Goal: Transaction & Acquisition: Purchase product/service

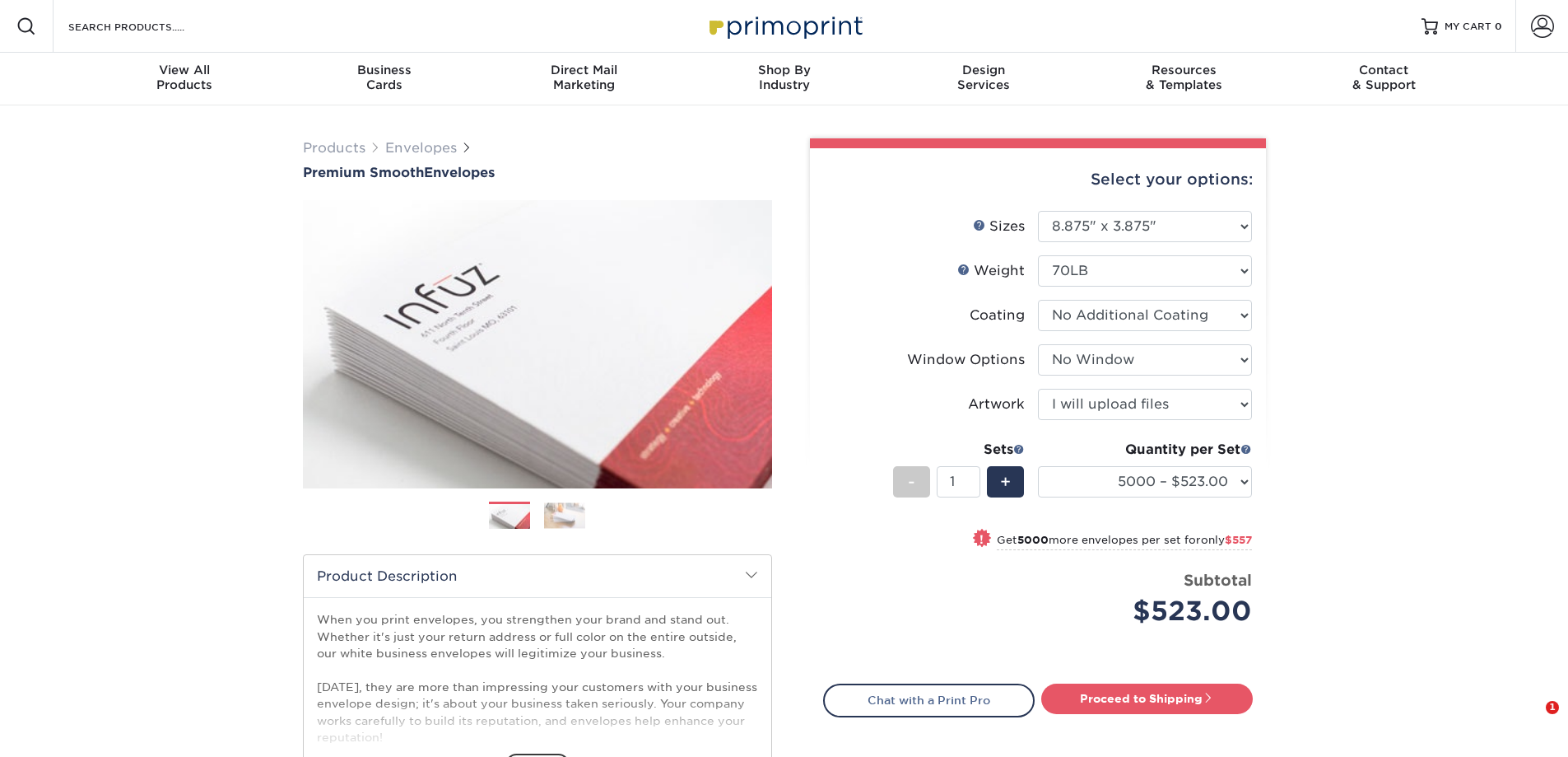
select select "3.88x8.88"
select select "1f9e9f9f-4237-4243-ba79-49052844f6e6"
select select "upload"
click at [1171, 481] on select "250 – $177.00 500 – $192.00 1000 – $230.00 2500 – $356.00 5000 – $523.00 10000 …" at bounding box center [1145, 482] width 214 height 32
click at [1039, 467] on select "250 – $177.00 500 – $192.00 1000 – $230.00 2500 – $356.00 5000 – $523.00 10000 …" at bounding box center [1145, 482] width 214 height 32
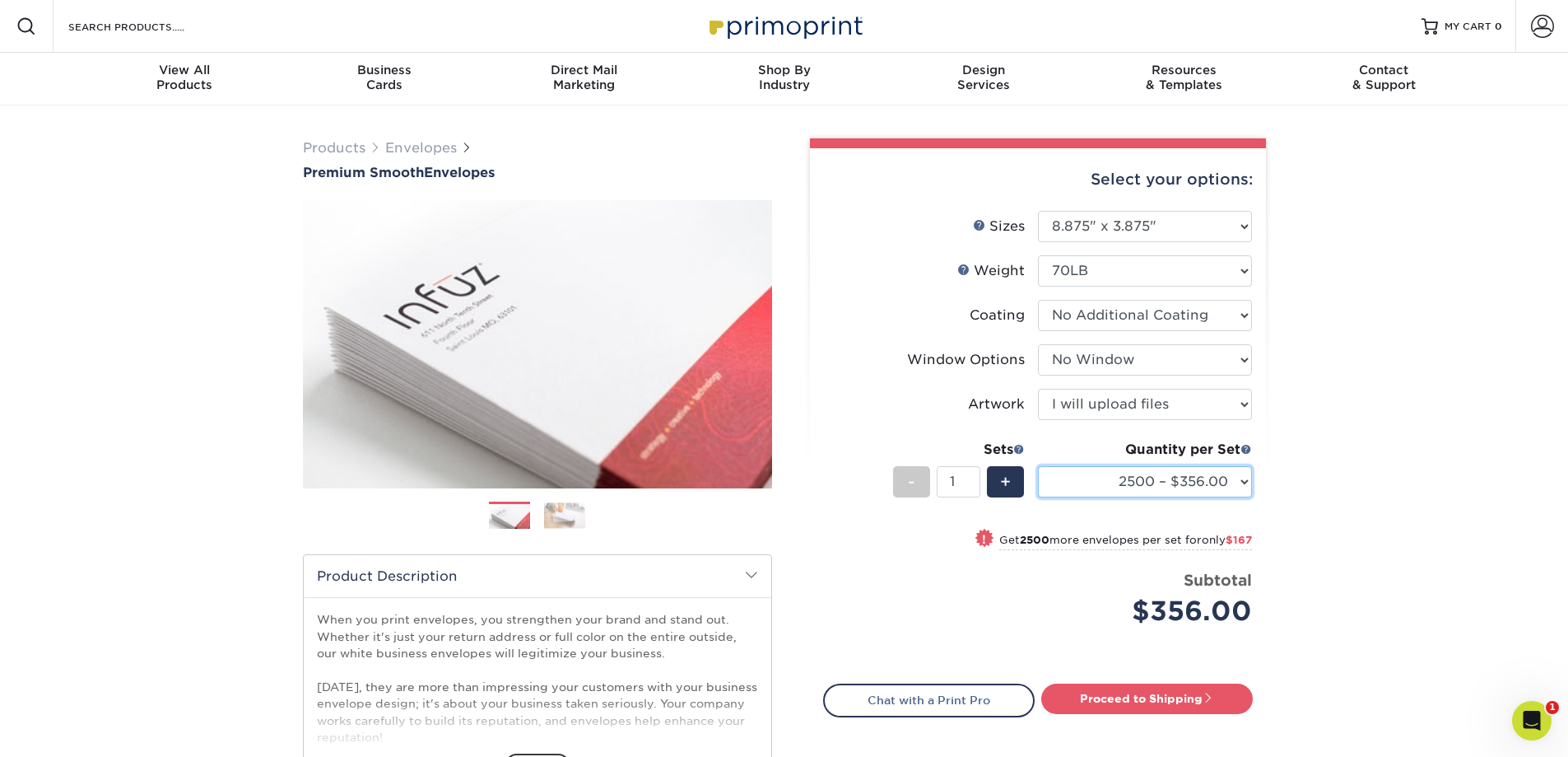
click at [1198, 476] on select "250 – $177.00 500 – $192.00 1000 – $230.00 2500 – $356.00 5000 – $523.00 10000 …" at bounding box center [1145, 482] width 214 height 32
click at [1039, 467] on select "250 – $177.00 500 – $192.00 1000 – $230.00 2500 – $356.00 5000 – $523.00 10000 …" at bounding box center [1145, 482] width 214 height 32
click at [1194, 486] on select "250 – $177.00 500 – $192.00 1000 – $230.00 2500 – $356.00 5000 – $523.00 10000 …" at bounding box center [1145, 482] width 214 height 32
select select "5000 – $523.00"
click at [1039, 467] on select "250 – $177.00 500 – $192.00 1000 – $230.00 2500 – $356.00 5000 – $523.00 10000 …" at bounding box center [1145, 482] width 214 height 32
